Goal: Task Accomplishment & Management: Manage account settings

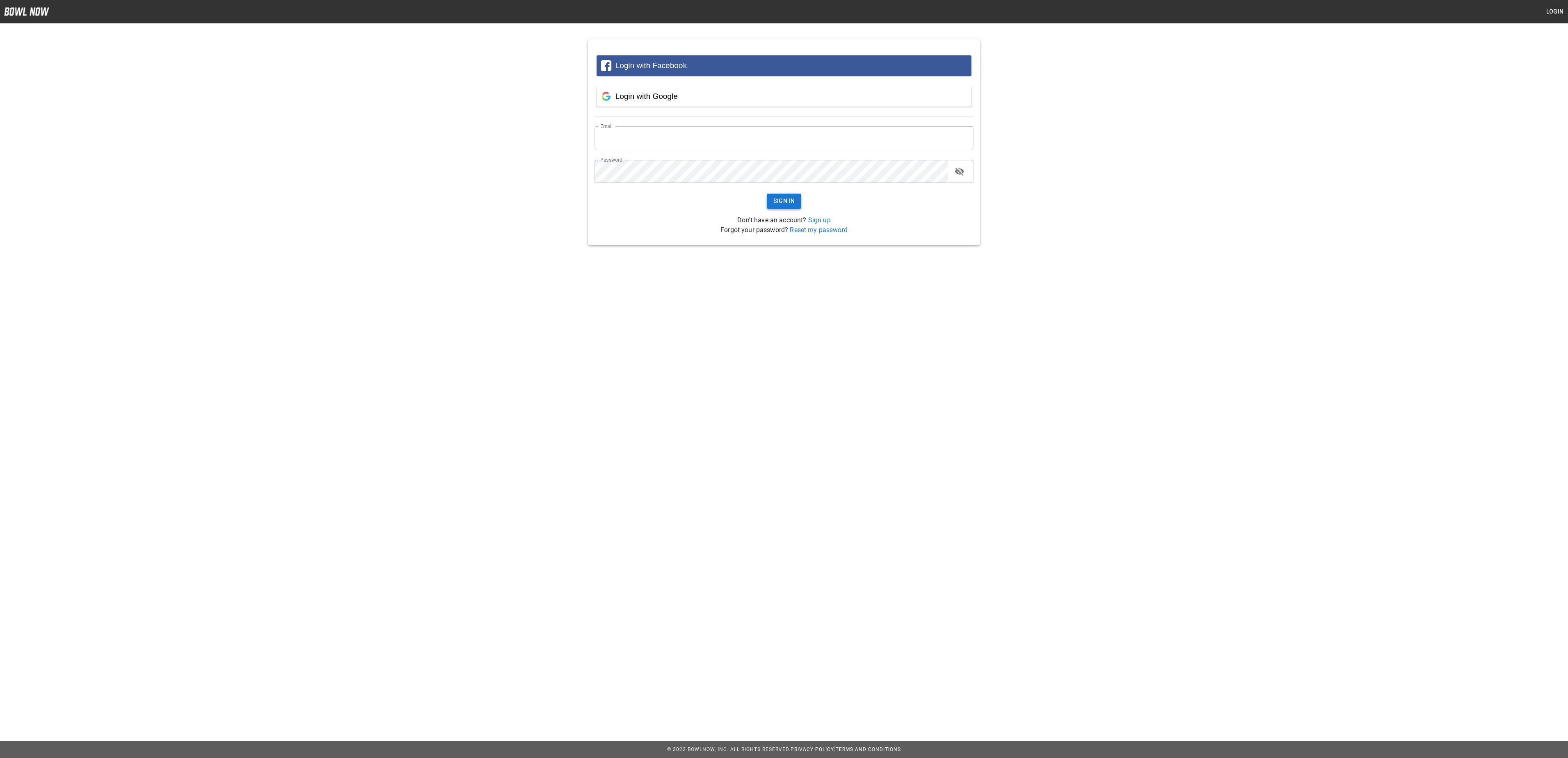
type input "**********"
click at [772, 198] on button "Sign In" at bounding box center [784, 201] width 35 height 15
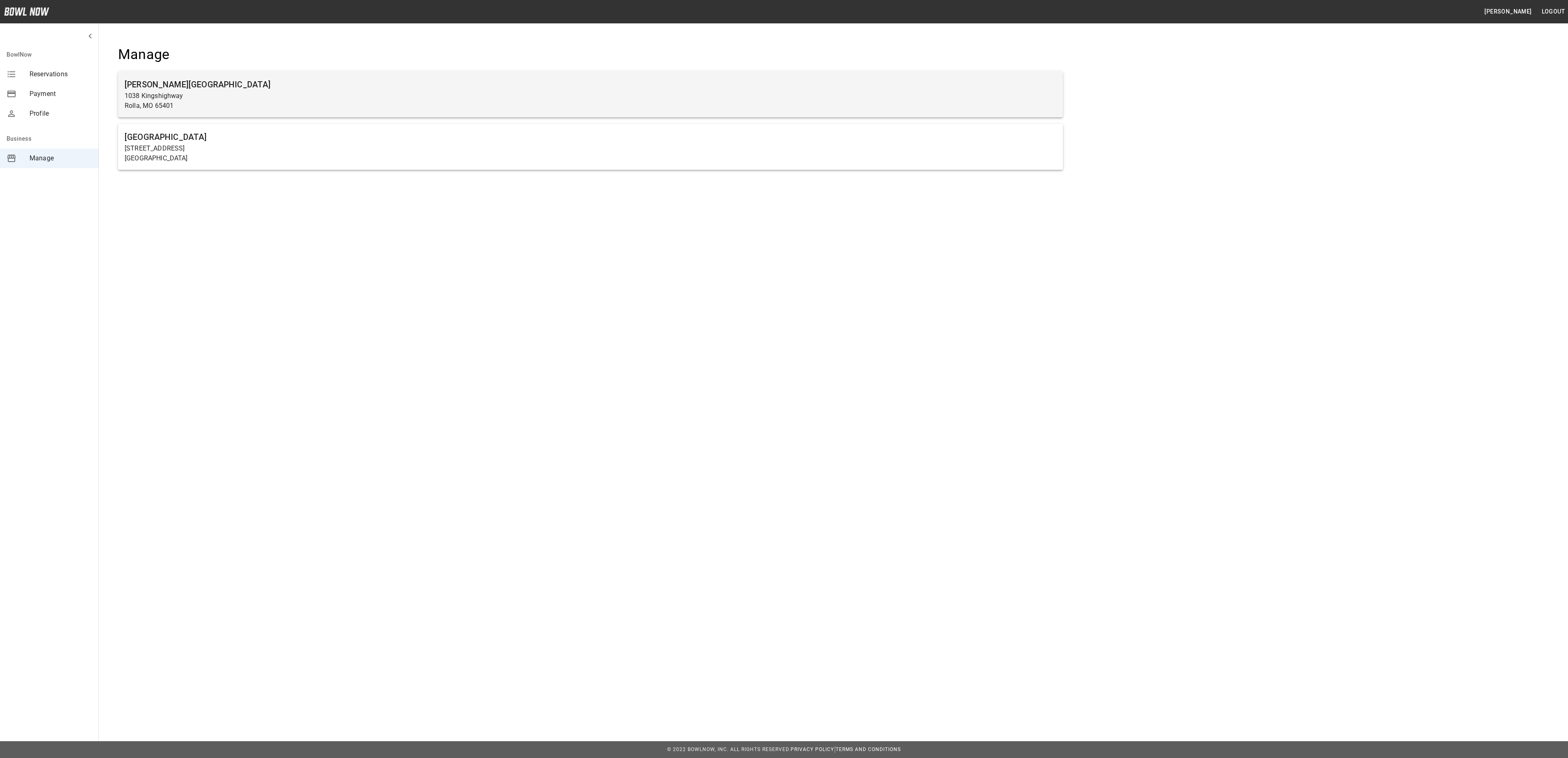
click at [307, 96] on p "1038 Kingshighway" at bounding box center [590, 96] width 932 height 10
